Goal: Find specific page/section: Find specific page/section

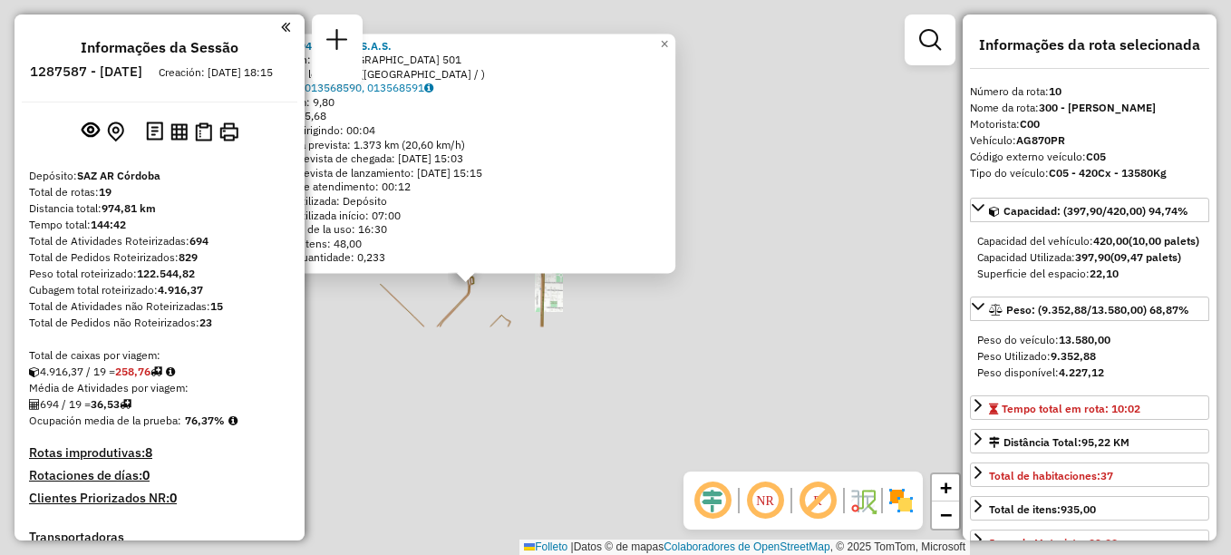
select select "**********"
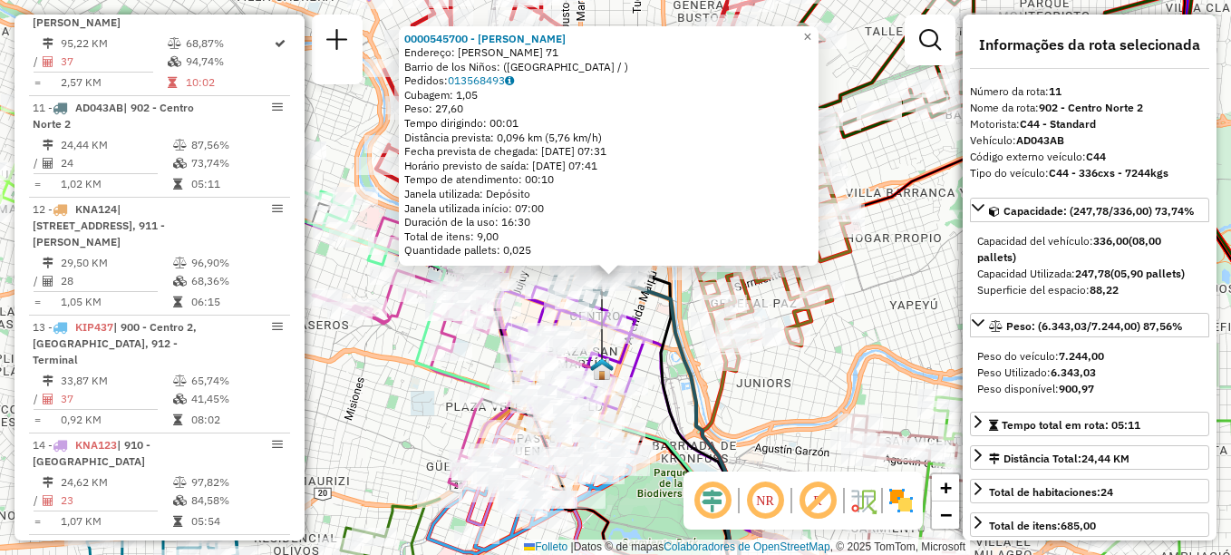
scroll to position [1660, 0]
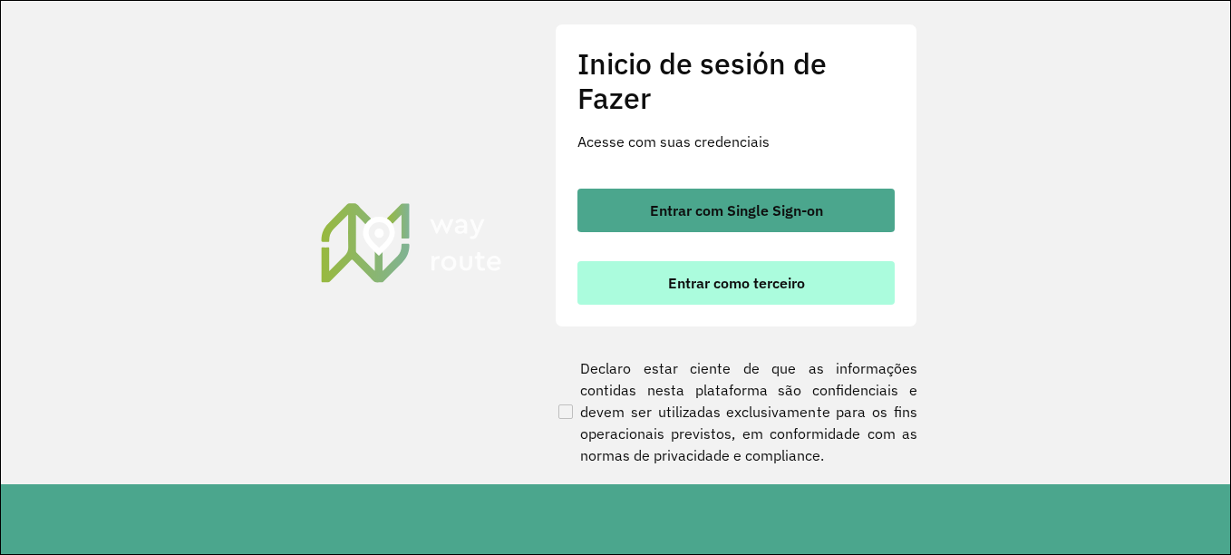
click at [755, 274] on font "Entrar como terceiro" at bounding box center [736, 283] width 137 height 18
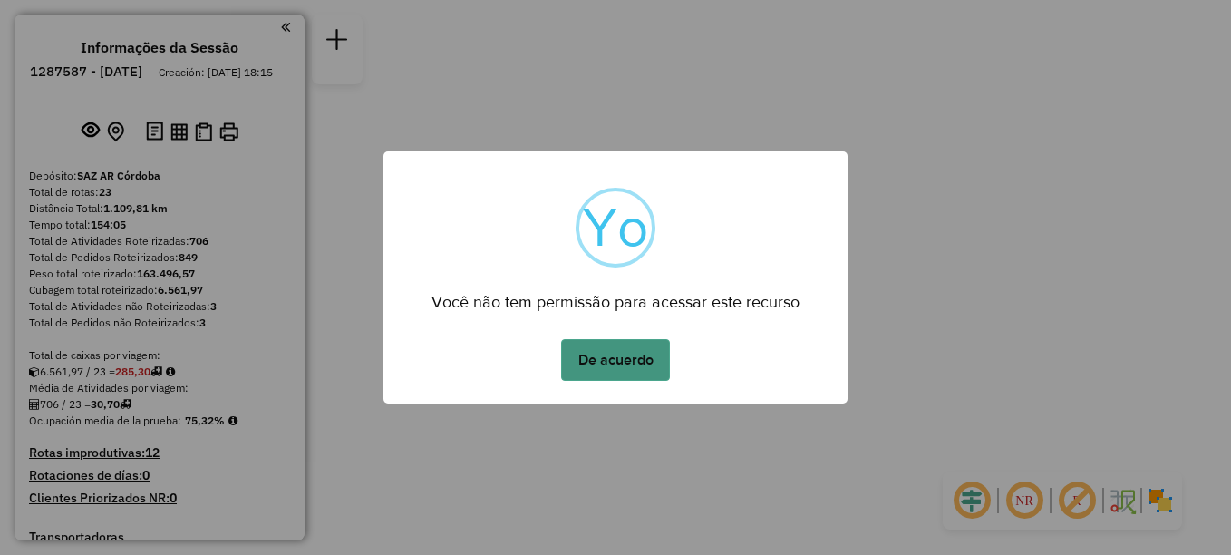
click at [590, 354] on button "De acuerdo" at bounding box center [615, 360] width 109 height 42
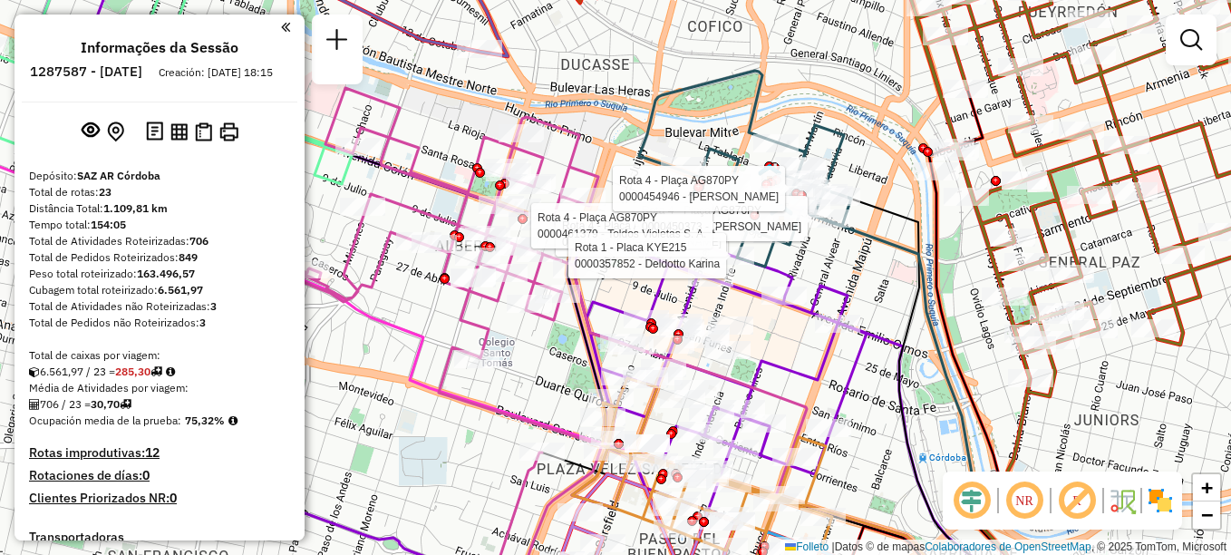
click at [885, 370] on div "Rota 4 - Plaça AG870PY 0000422079 - [PERSON_NAME] Rota 4 - Plaça AG870PY 000045…" at bounding box center [615, 277] width 1231 height 555
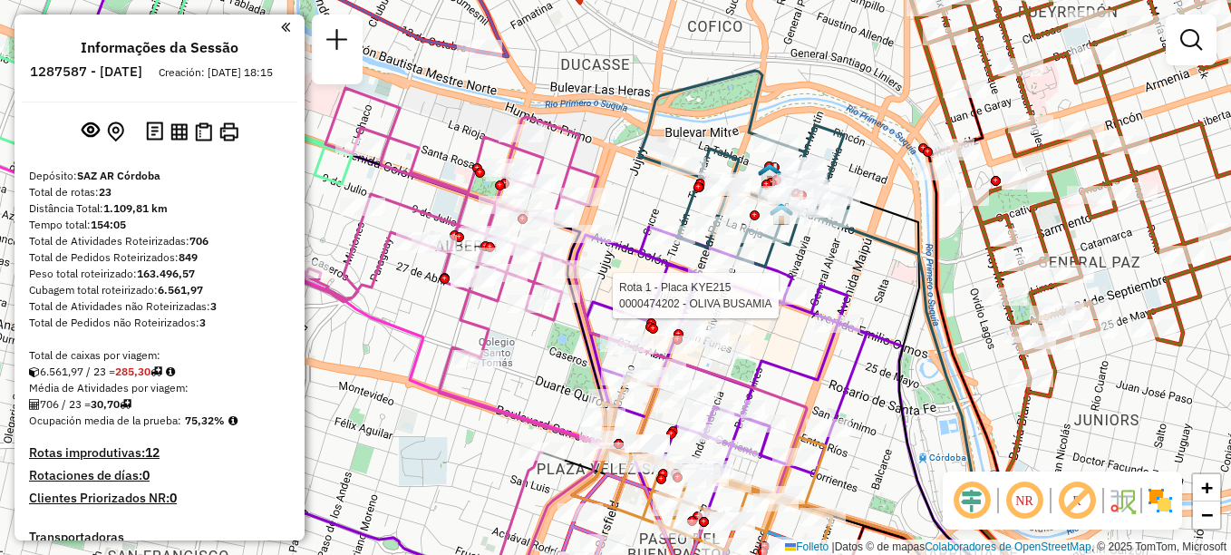
select select "**********"
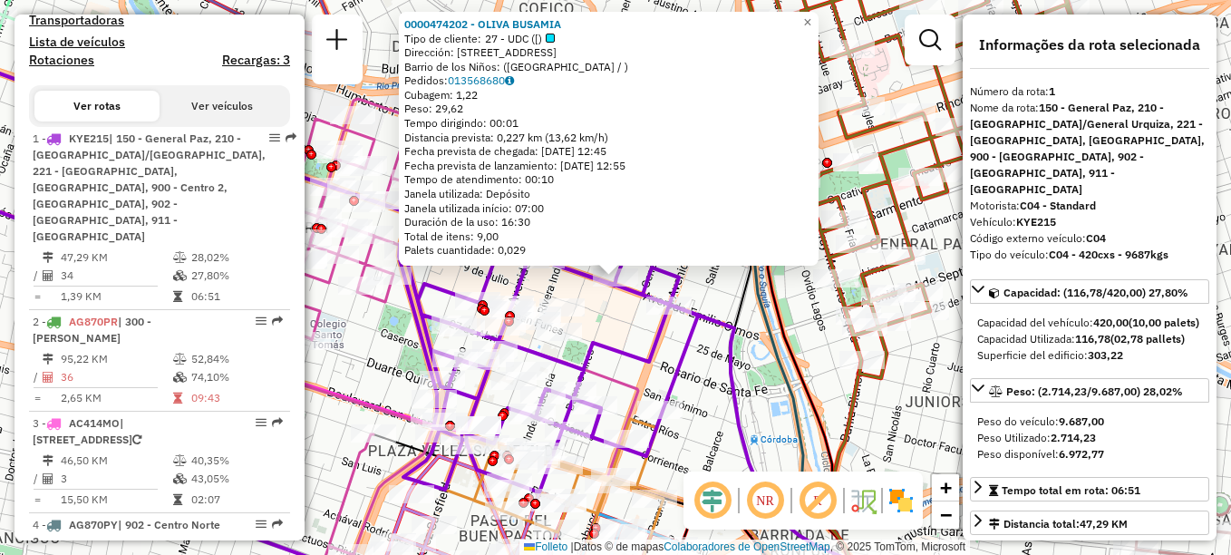
scroll to position [645, 0]
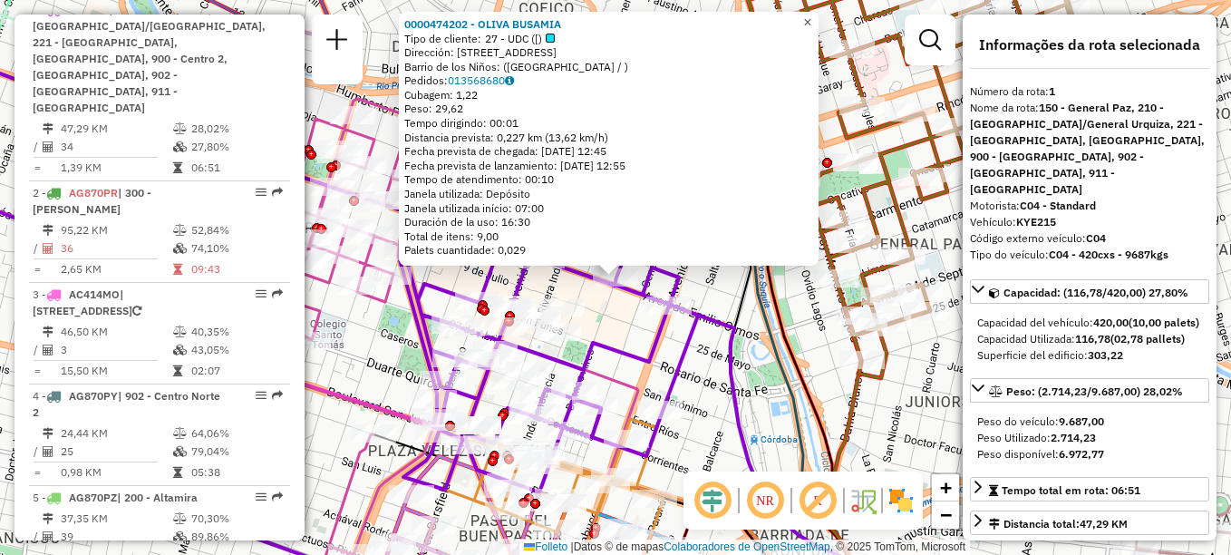
click at [811, 15] on span "×" at bounding box center [807, 22] width 8 height 15
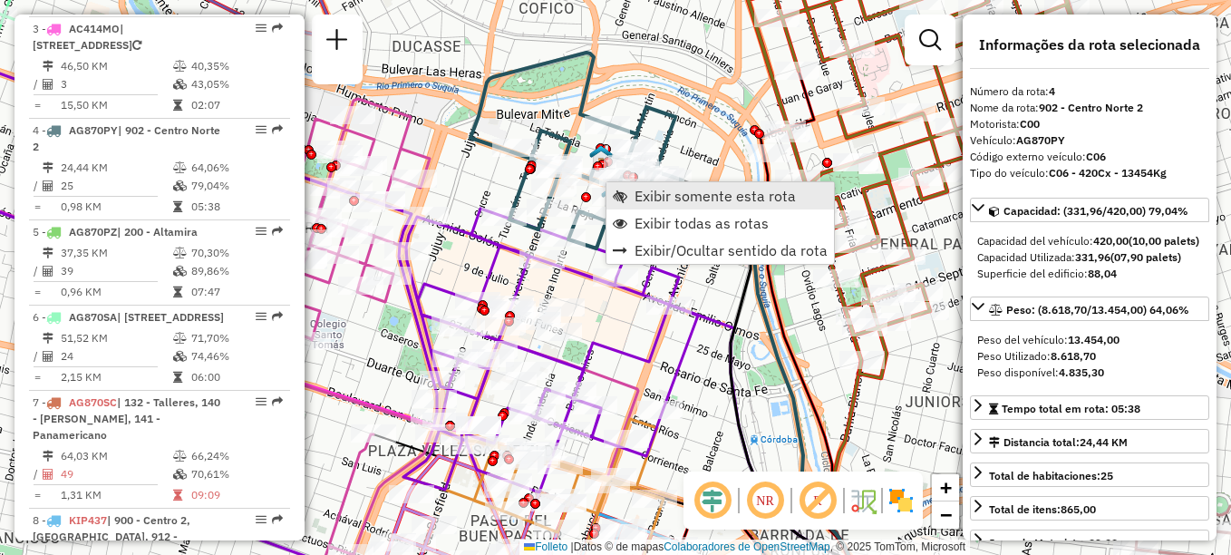
scroll to position [999, 0]
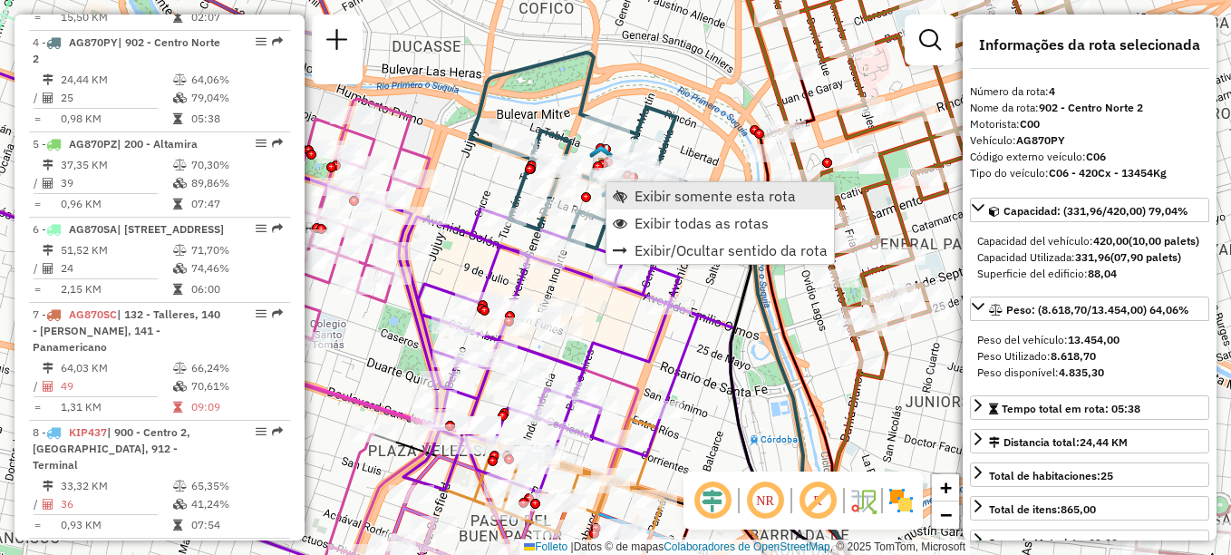
click at [634, 189] on link "Exibir somente esta rota" at bounding box center [719, 195] width 227 height 27
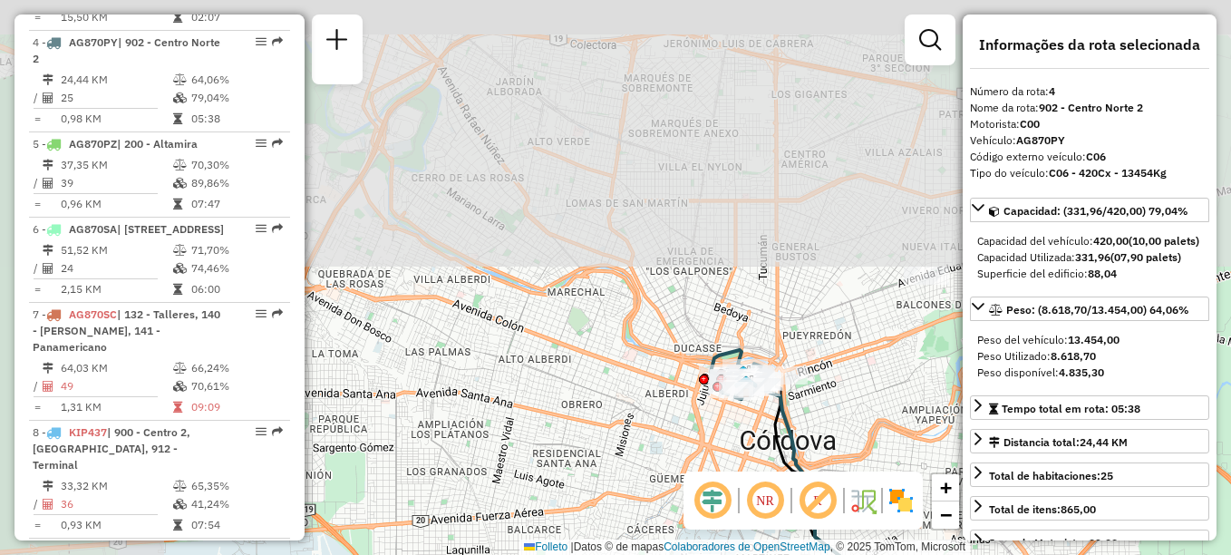
drag, startPoint x: 554, startPoint y: 285, endPoint x: 780, endPoint y: 533, distance: 335.5
click at [779, 548] on div "Janela de atendimento Grade de atendimento Capacidade Transportadoras Veículos …" at bounding box center [615, 277] width 1231 height 555
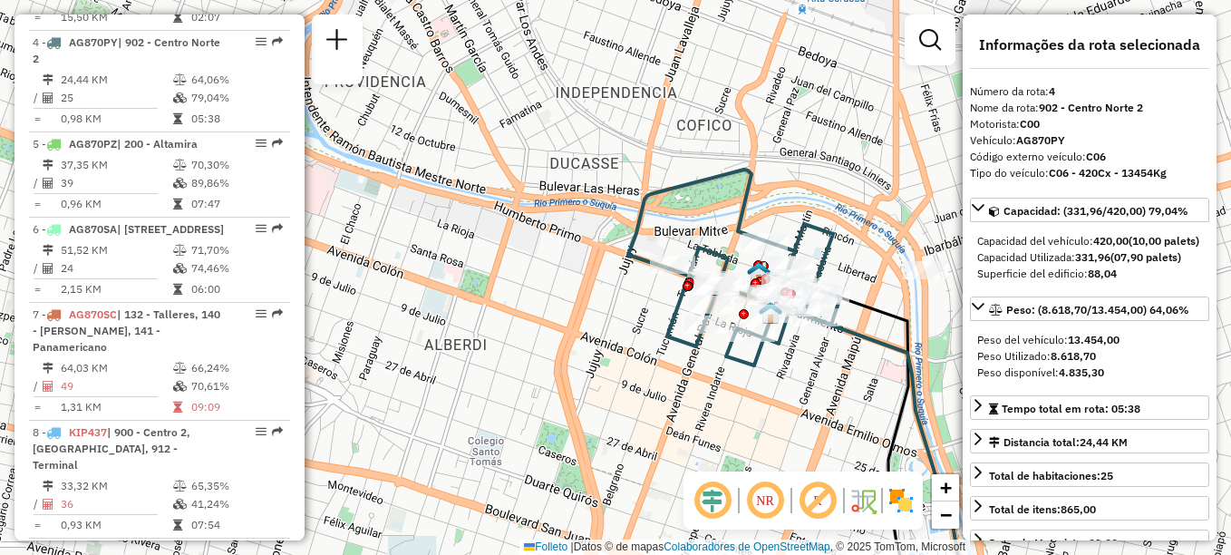
drag, startPoint x: 608, startPoint y: 402, endPoint x: 651, endPoint y: 382, distance: 47.0
click at [651, 382] on div "Janela de atendimento Grade de atendimento Capacidade Transportadoras Veículos …" at bounding box center [615, 277] width 1231 height 555
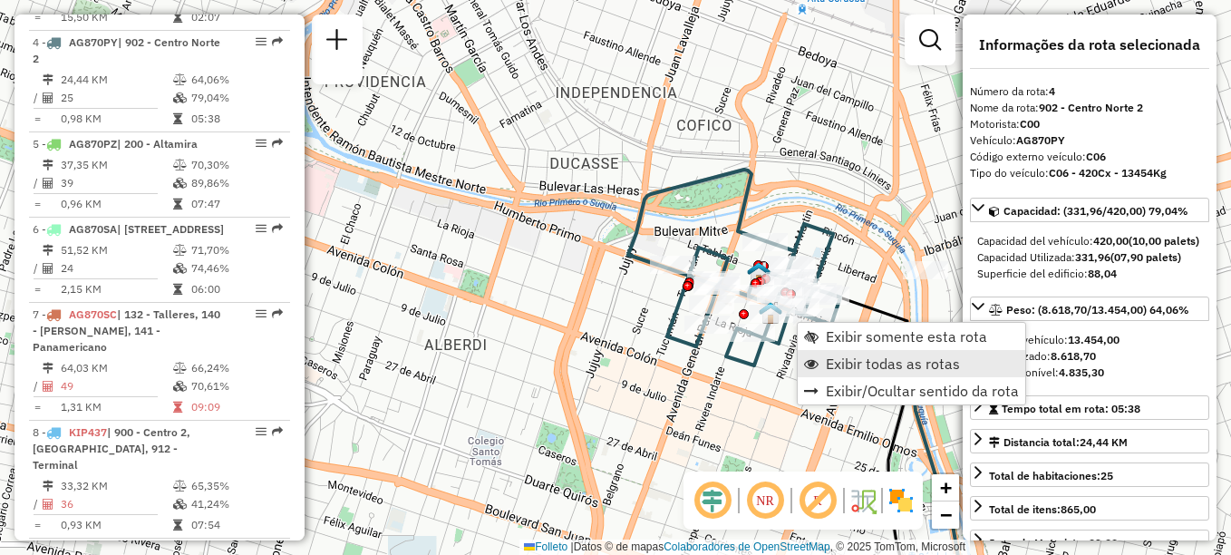
click at [837, 363] on span "Exibir todas as rotas" at bounding box center [893, 363] width 134 height 15
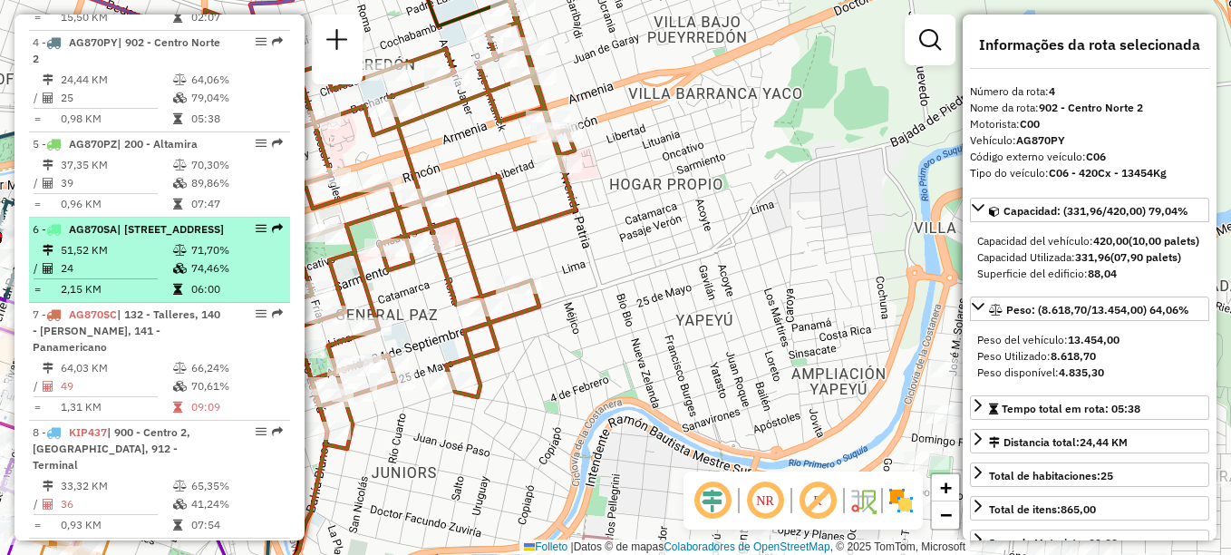
drag, startPoint x: 847, startPoint y: 344, endPoint x: 155, endPoint y: 298, distance: 693.1
click at [155, 298] on hb-router-mapa "Informações da Sessão 1287587 - [DATE] Creación: [DATE] 18:15 Depósito: SAZ AR …" at bounding box center [615, 277] width 1231 height 555
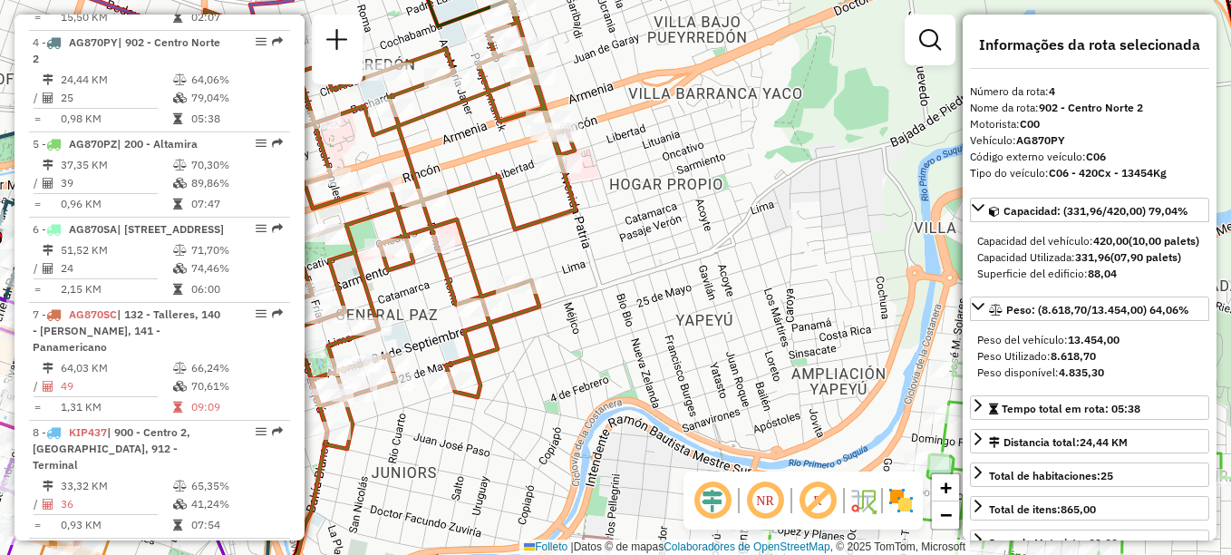
drag, startPoint x: 692, startPoint y: 326, endPoint x: 769, endPoint y: 342, distance: 78.6
click at [769, 342] on div "Rota 4 - Plaça AG870PY 0000422079 - [PERSON_NAME] Rota 13 - Placa AD043AB 00004…" at bounding box center [615, 277] width 1231 height 555
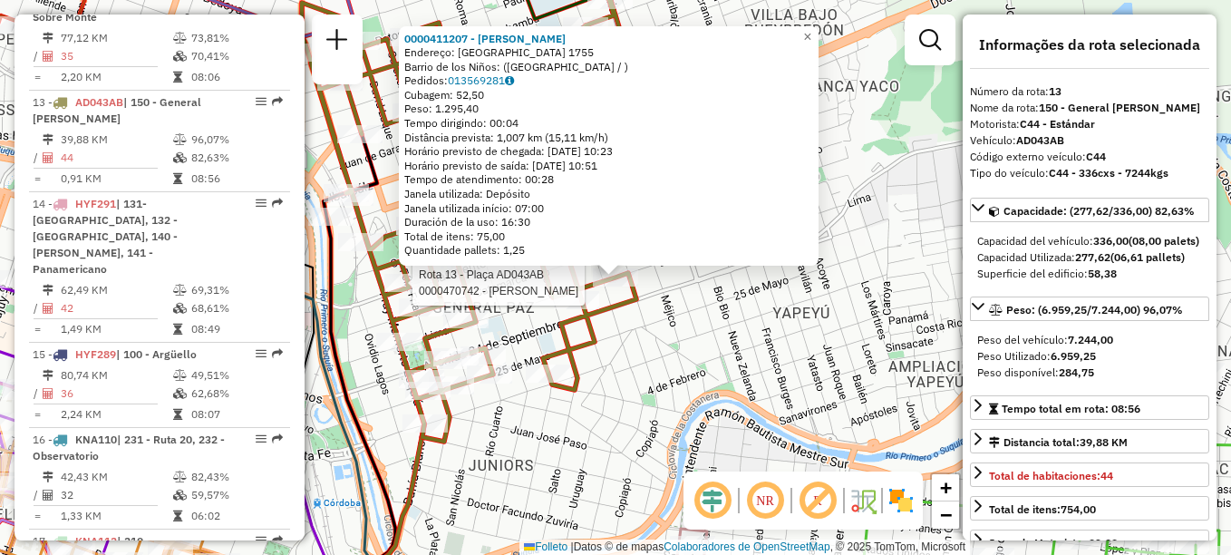
scroll to position [1880, 0]
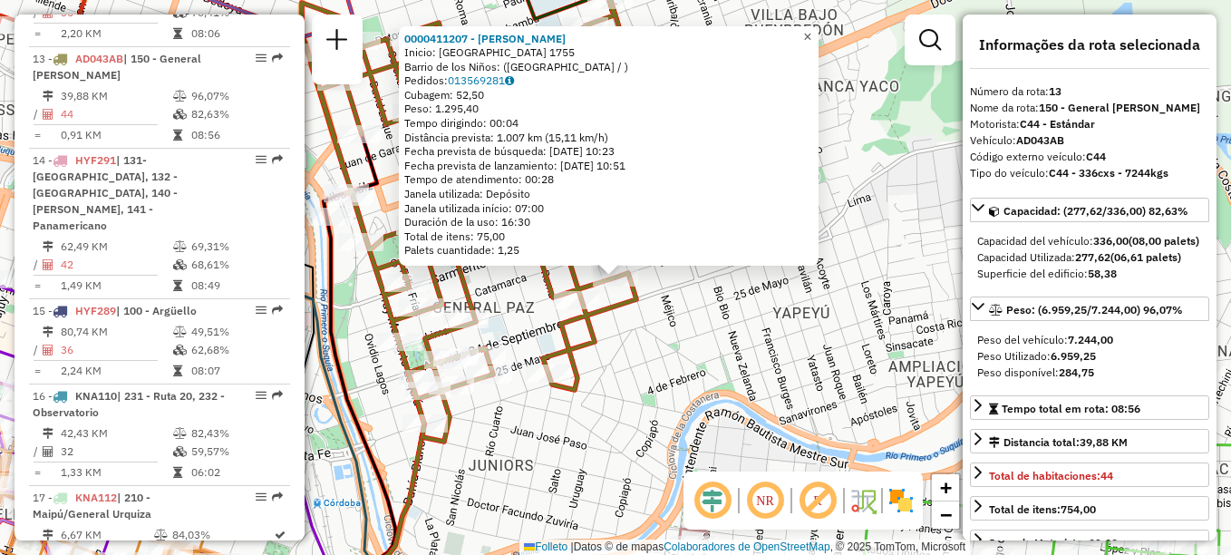
click at [811, 33] on span "×" at bounding box center [807, 36] width 8 height 15
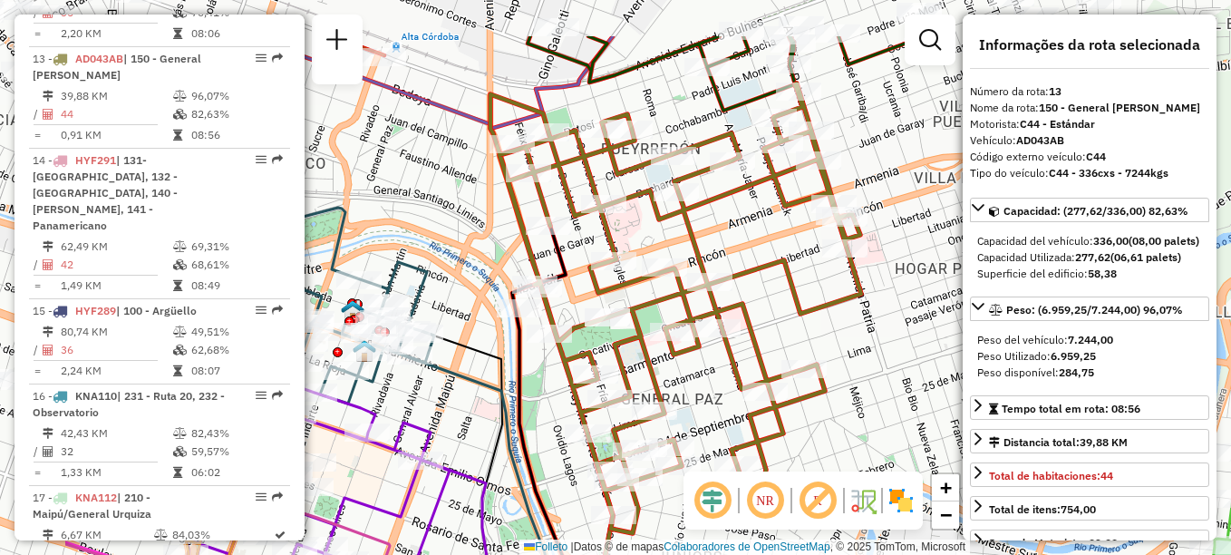
drag, startPoint x: 518, startPoint y: 166, endPoint x: 604, endPoint y: 149, distance: 87.8
click at [604, 149] on icon at bounding box center [675, 308] width 371 height 450
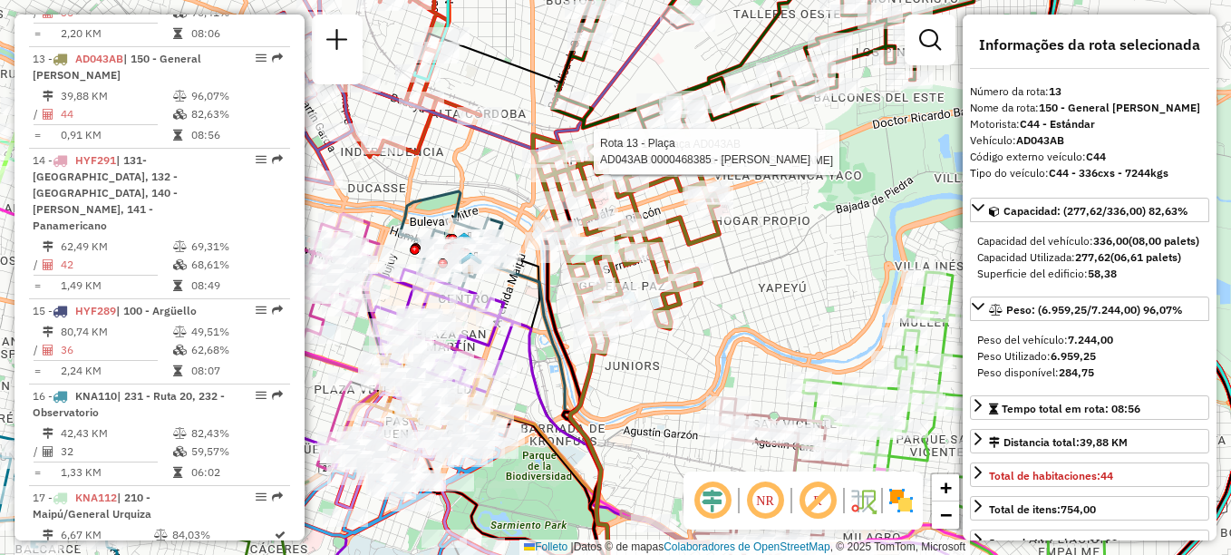
click at [422, 116] on icon at bounding box center [779, 277] width 920 height 665
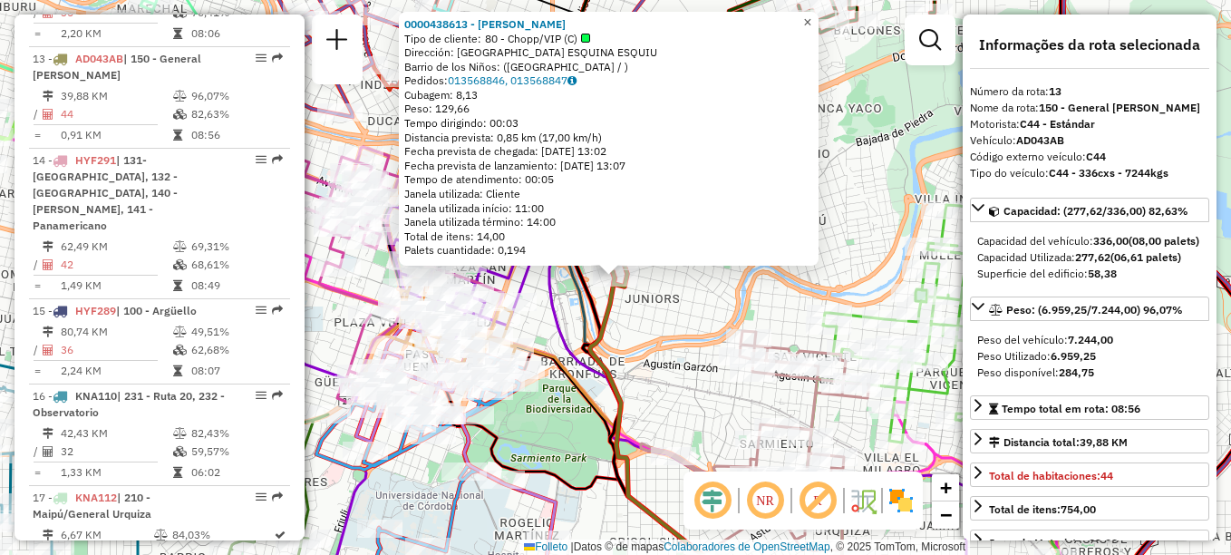
click at [811, 17] on span "×" at bounding box center [807, 22] width 8 height 15
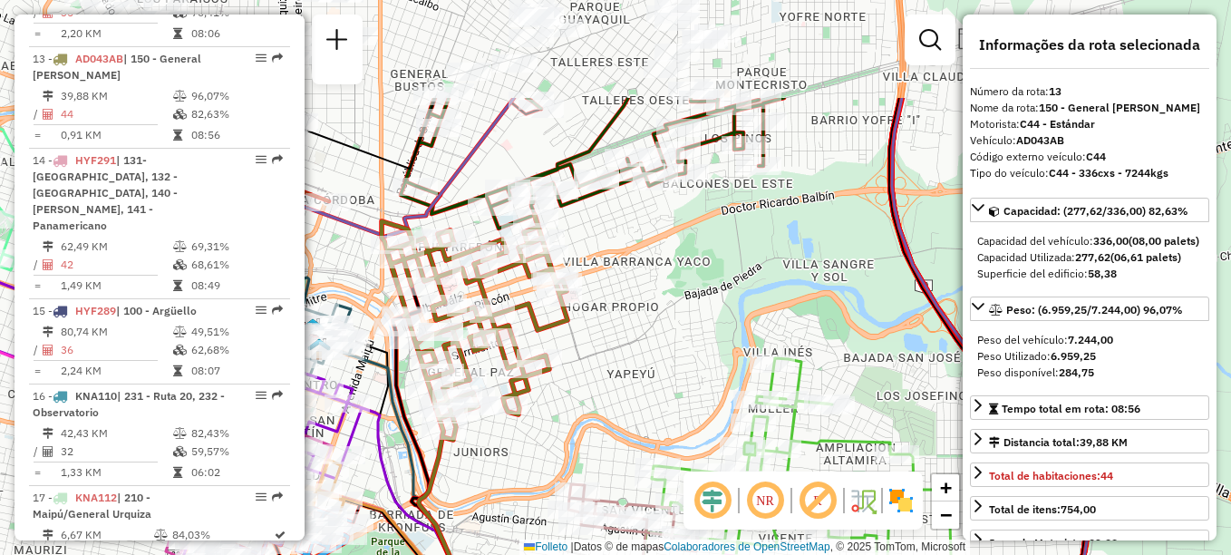
drag, startPoint x: 614, startPoint y: 423, endPoint x: 508, endPoint y: 548, distance: 164.0
click at [508, 548] on div "Janela de atendimento Grade de atendimento Capacidade Transportadoras Veículos …" at bounding box center [615, 277] width 1231 height 555
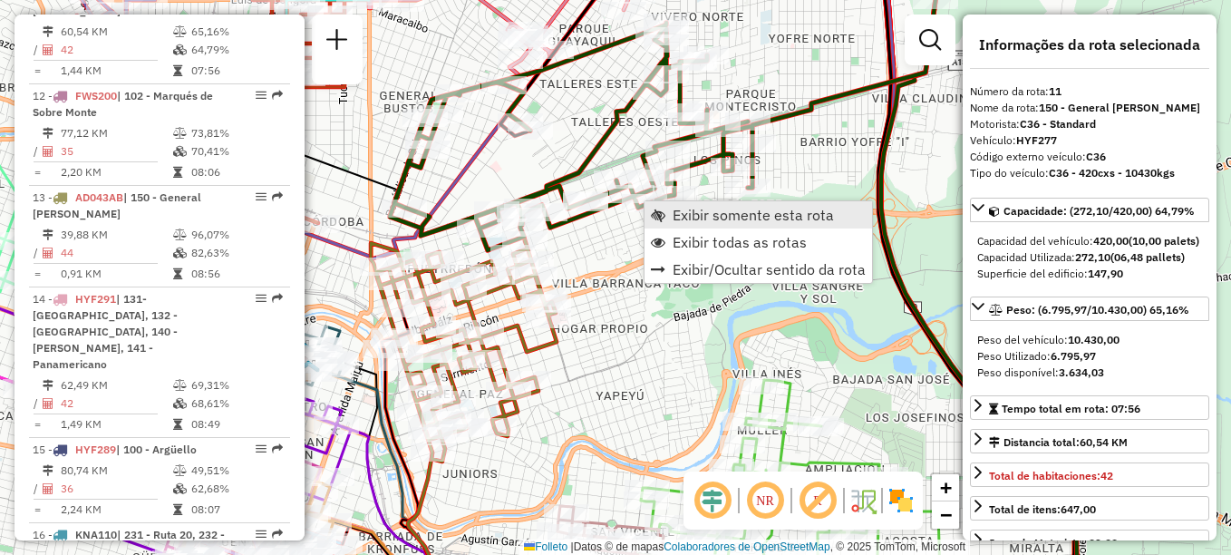
scroll to position [1693, 0]
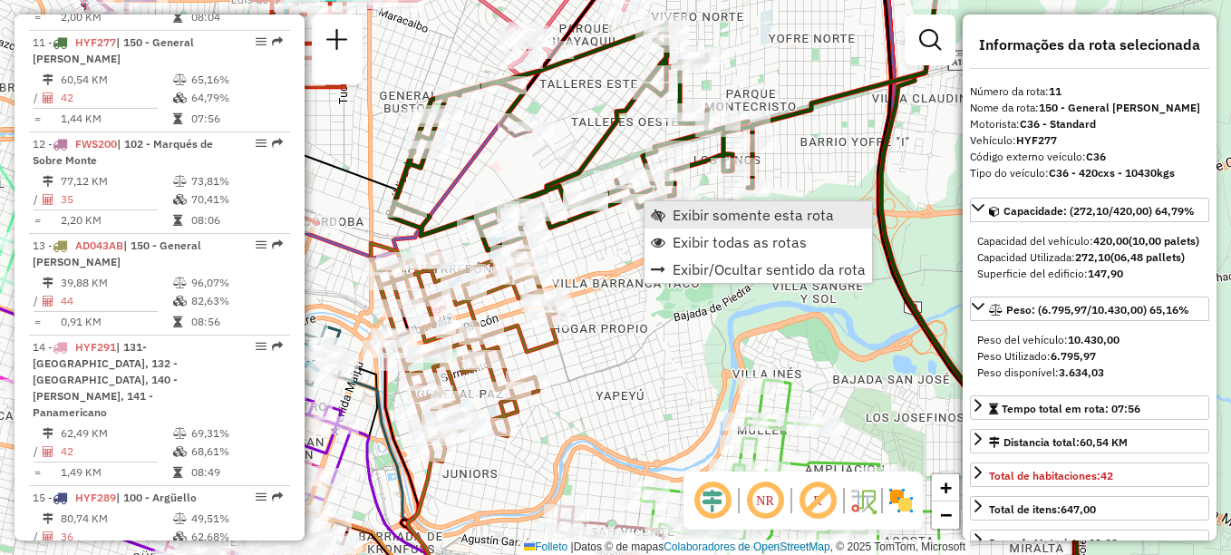
click at [689, 215] on span "Exibir somente esta rota" at bounding box center [753, 215] width 161 height 15
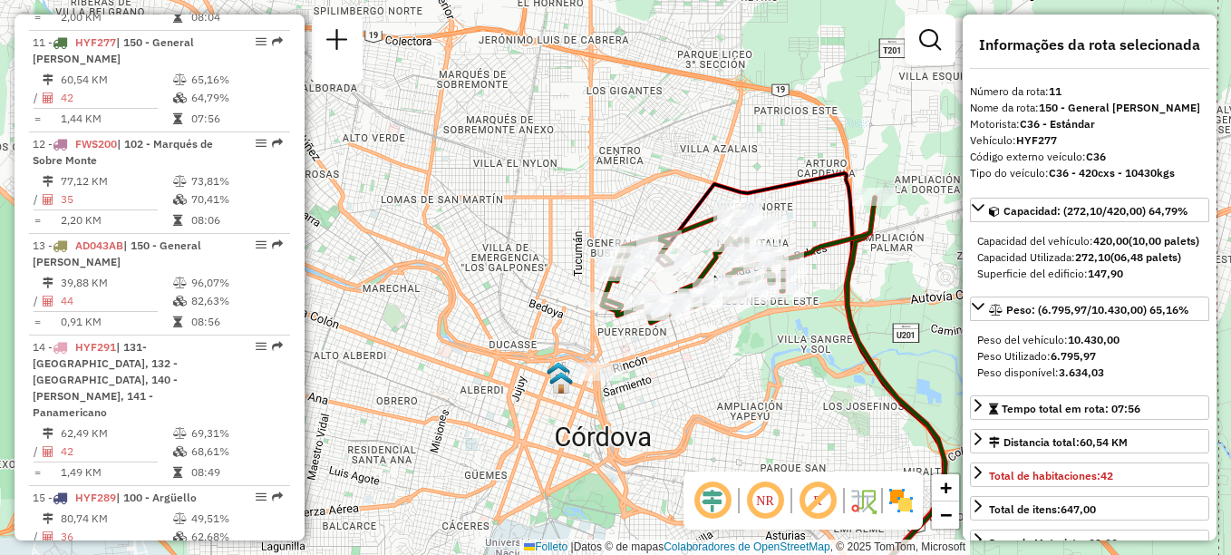
drag, startPoint x: 537, startPoint y: 114, endPoint x: 538, endPoint y: 160, distance: 46.2
click at [538, 160] on div "Janela de atendimento Grade de atendimento Capacidade Transportadoras Veículos …" at bounding box center [615, 277] width 1231 height 555
